Goal: Task Accomplishment & Management: Manage account settings

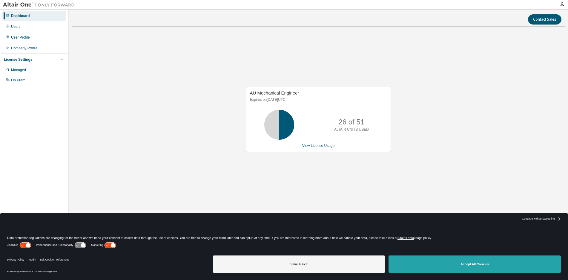
click at [481, 266] on button "Accept All Cookies" at bounding box center [475, 263] width 172 height 17
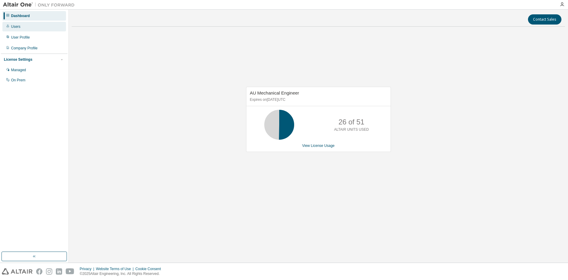
click at [21, 26] on div "Users" at bounding box center [34, 27] width 64 height 10
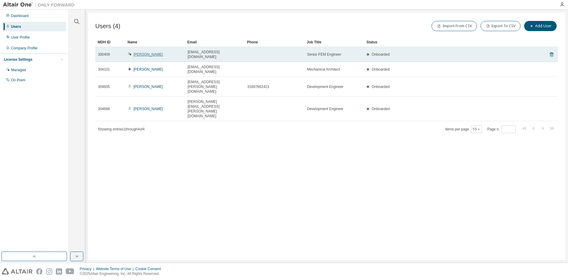
click at [140, 54] on link "Jelle van Moorsel" at bounding box center [149, 54] width 30 height 4
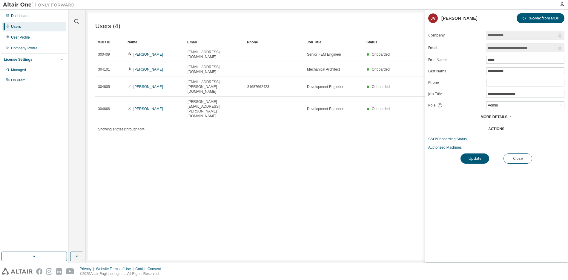
click at [509, 118] on icon at bounding box center [511, 116] width 4 height 4
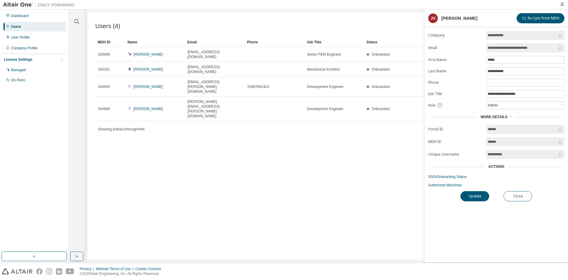
click at [508, 116] on div "More Details" at bounding box center [496, 116] width 31 height 5
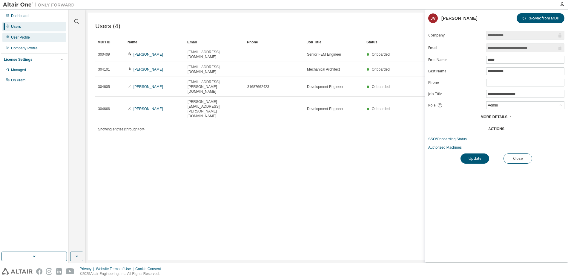
click at [21, 41] on div "User Profile" at bounding box center [34, 38] width 64 height 10
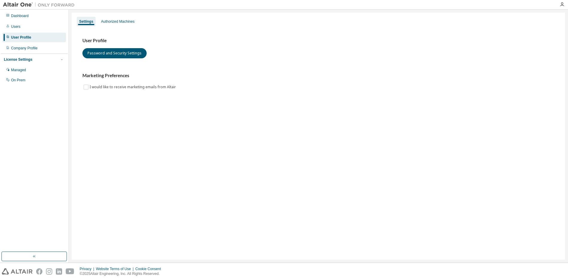
click at [138, 22] on div "Settings Authorized Machines" at bounding box center [318, 21] width 486 height 11
click at [130, 21] on div "Authorized Machines" at bounding box center [117, 21] width 33 height 5
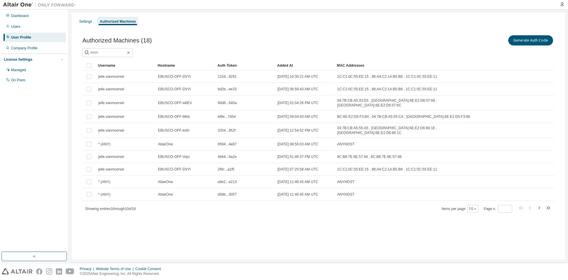
click at [541, 204] on icon "button" at bounding box center [538, 207] width 7 height 7
type input "*"
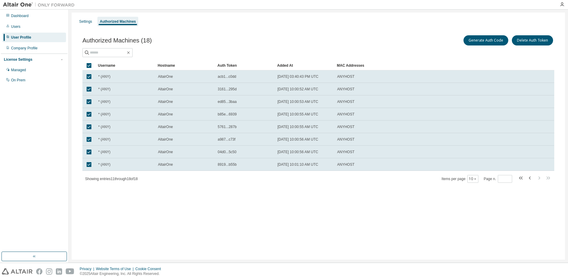
click at [539, 196] on div "Authorized Machines (18) Generate Auth Code Delete Auth Token Clear Load Save S…" at bounding box center [318, 112] width 486 height 171
click at [87, 21] on div "Settings" at bounding box center [85, 21] width 13 height 5
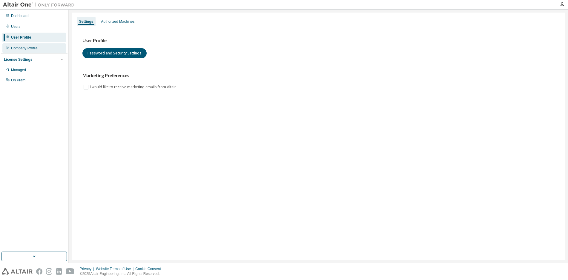
click at [27, 51] on div "Company Profile" at bounding box center [34, 48] width 64 height 10
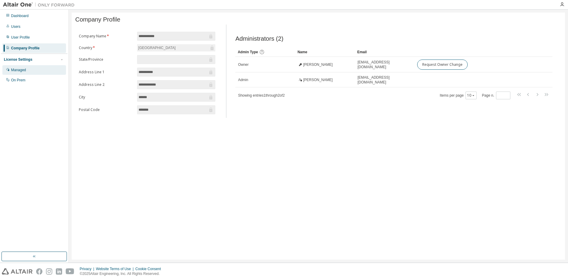
click at [14, 69] on div "Managed" at bounding box center [18, 69] width 15 height 5
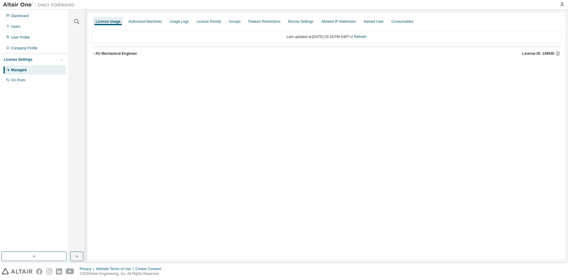
click at [94, 56] on button "AU Mechanical Engineer License ID: 148545" at bounding box center [327, 53] width 470 height 13
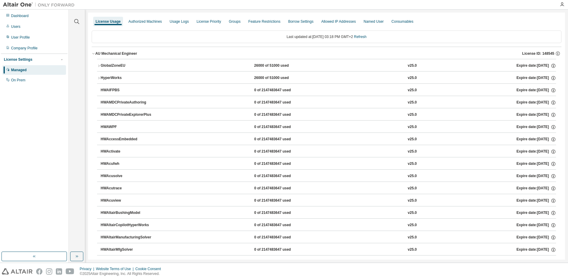
click at [99, 65] on icon "button" at bounding box center [99, 66] width 4 height 4
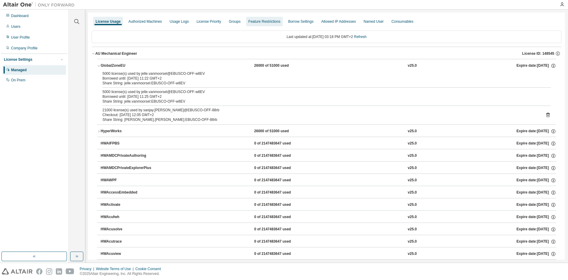
click at [258, 25] on div "Feature Restrictions" at bounding box center [264, 22] width 37 height 10
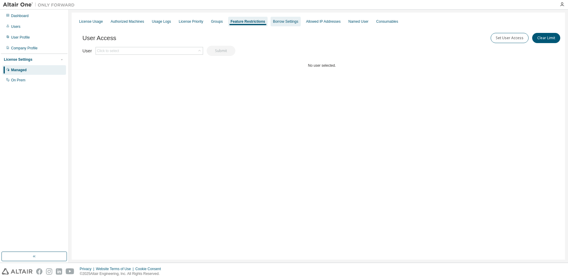
click at [276, 21] on div "Borrow Settings" at bounding box center [285, 21] width 25 height 5
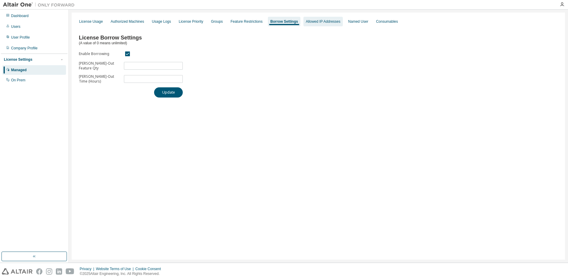
click at [314, 22] on div "Allowed IP Addresses" at bounding box center [323, 21] width 35 height 5
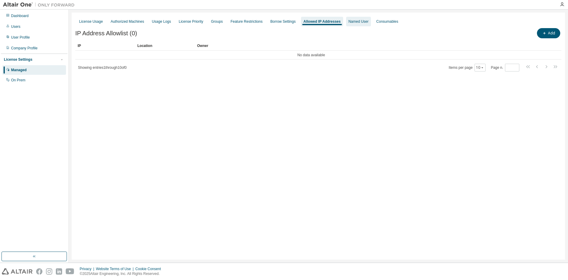
click at [356, 21] on div "Named User" at bounding box center [359, 21] width 20 height 5
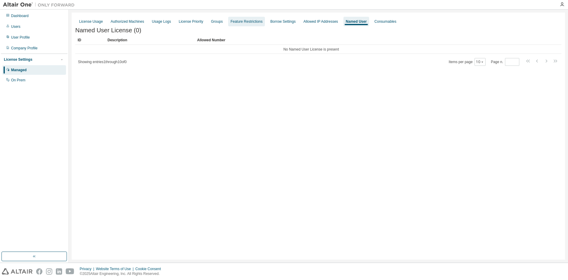
click at [243, 22] on div "Feature Restrictions" at bounding box center [247, 21] width 32 height 5
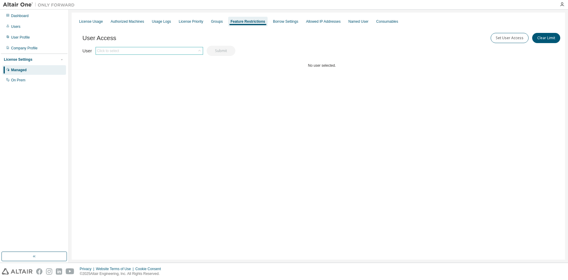
click at [131, 50] on div "Click to select" at bounding box center [149, 50] width 107 height 7
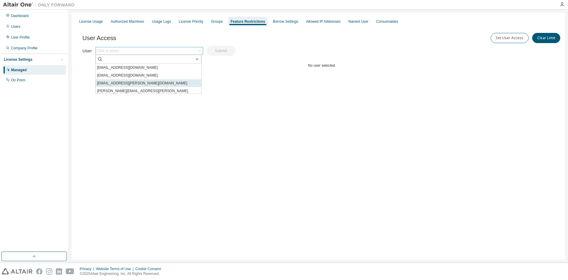
click at [128, 84] on li "sanjay.dinker@ebusco.com" at bounding box center [149, 83] width 106 height 8
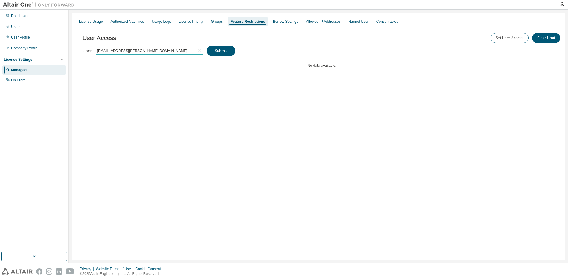
click at [241, 52] on div "User Access Set User Access Clear Limit Clear Load Save Save As Field Operator …" at bounding box center [321, 63] width 479 height 72
click at [228, 52] on button "Submit" at bounding box center [221, 51] width 29 height 10
click at [514, 35] on button "Set User Access" at bounding box center [510, 38] width 38 height 10
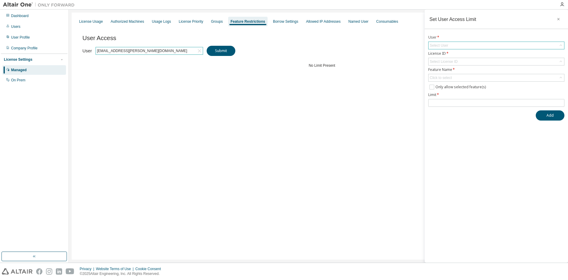
click at [462, 46] on div "Select User" at bounding box center [497, 45] width 136 height 7
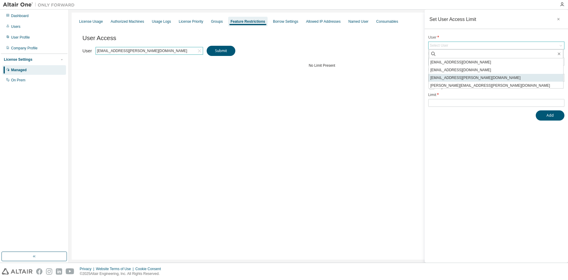
click at [446, 79] on li "sanjay.dinker@ebusco.com" at bounding box center [496, 78] width 134 height 8
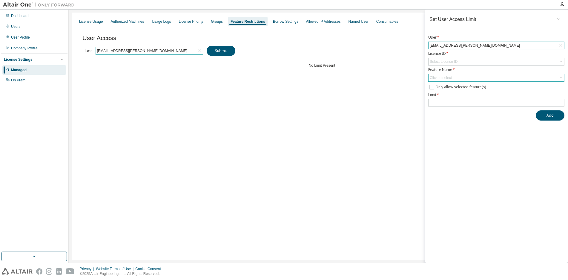
click at [452, 78] on div "Click to select" at bounding box center [441, 77] width 24 height 7
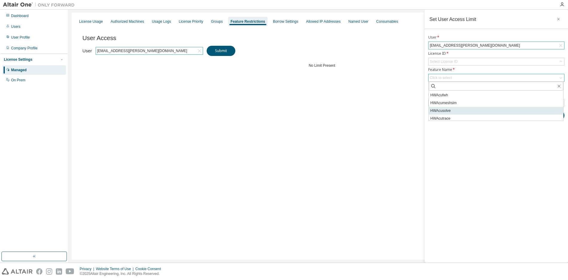
click at [463, 109] on li "HWAcusolve" at bounding box center [496, 111] width 134 height 8
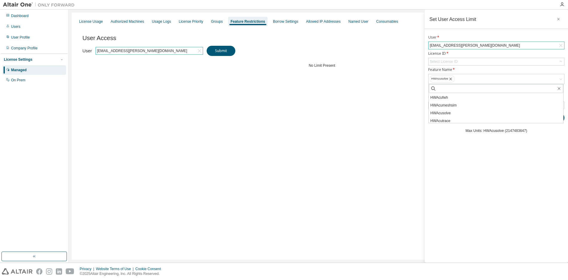
click at [456, 172] on div "Set User Access Limit User * sanjay.dinker@ebusco.com License ID * Select Licen…" at bounding box center [496, 136] width 143 height 253
click at [559, 20] on icon "button" at bounding box center [558, 19] width 2 height 2
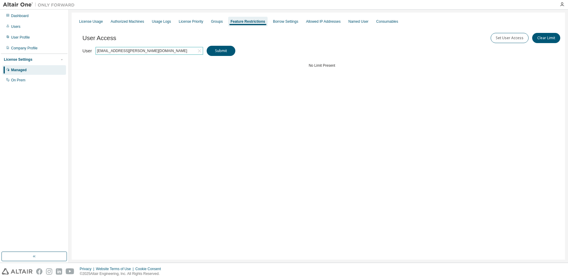
click at [201, 50] on icon at bounding box center [200, 51] width 6 height 6
click at [212, 24] on div "Groups" at bounding box center [217, 22] width 16 height 10
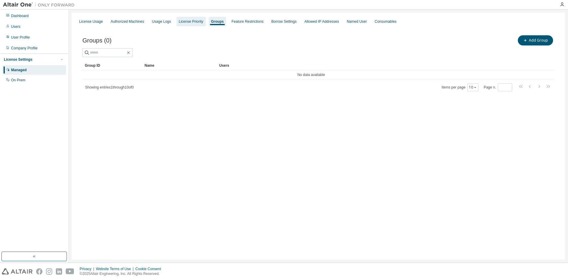
click at [183, 24] on div "License Priority" at bounding box center [191, 22] width 29 height 10
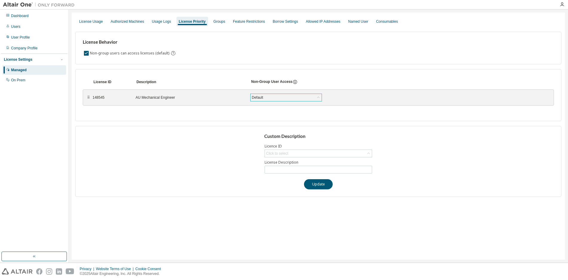
click at [319, 95] on icon at bounding box center [318, 97] width 6 height 6
click at [320, 98] on icon at bounding box center [318, 97] width 6 height 6
click at [156, 24] on div "Usage Logs" at bounding box center [161, 22] width 24 height 10
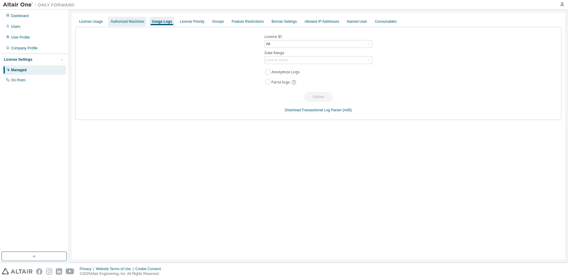
click at [130, 22] on div "Authorized Machines" at bounding box center [127, 21] width 33 height 5
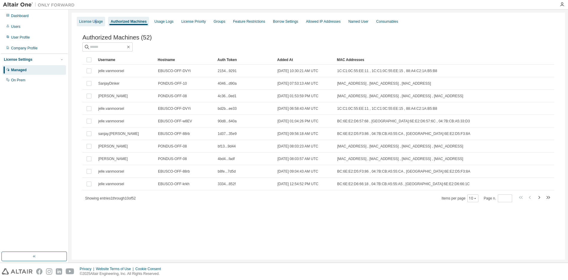
click at [96, 20] on div "License Usage" at bounding box center [91, 21] width 24 height 5
